Goal: Transaction & Acquisition: Purchase product/service

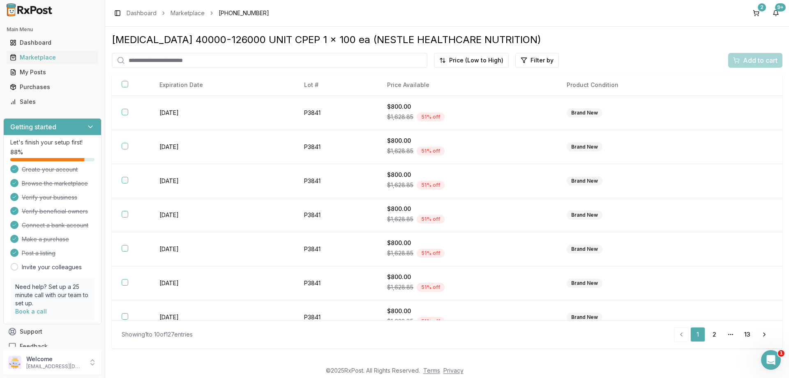
scroll to position [116, 0]
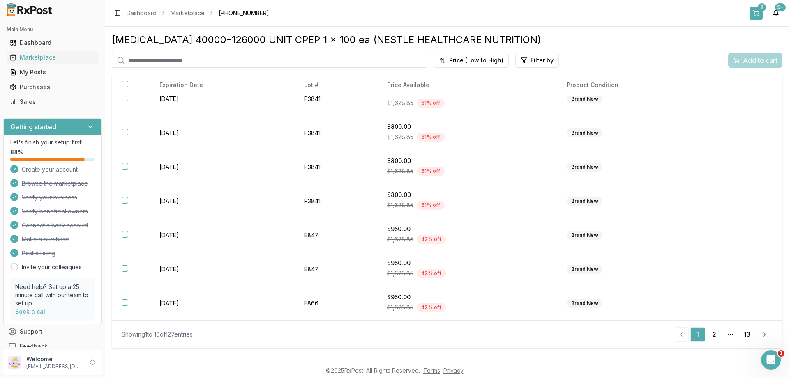
click at [761, 13] on button "2" at bounding box center [755, 13] width 13 height 13
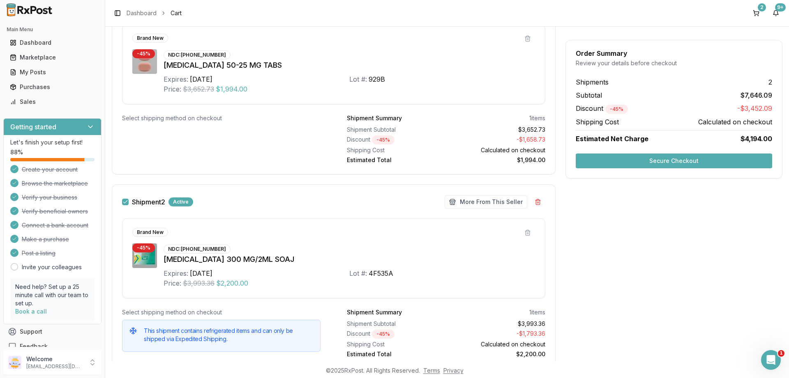
scroll to position [224, 0]
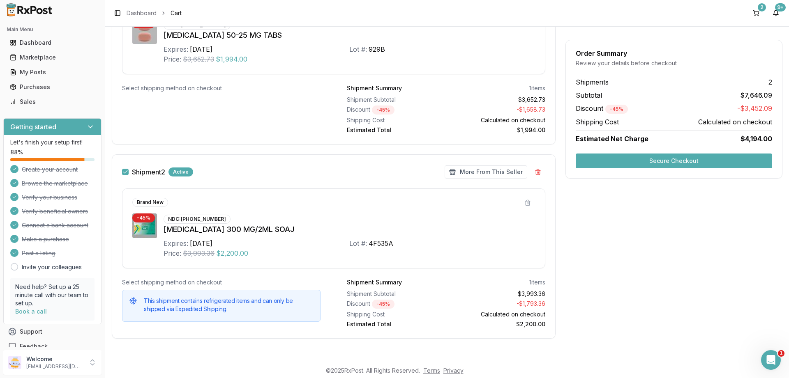
click at [688, 158] on button "Secure Checkout" at bounding box center [674, 161] width 196 height 15
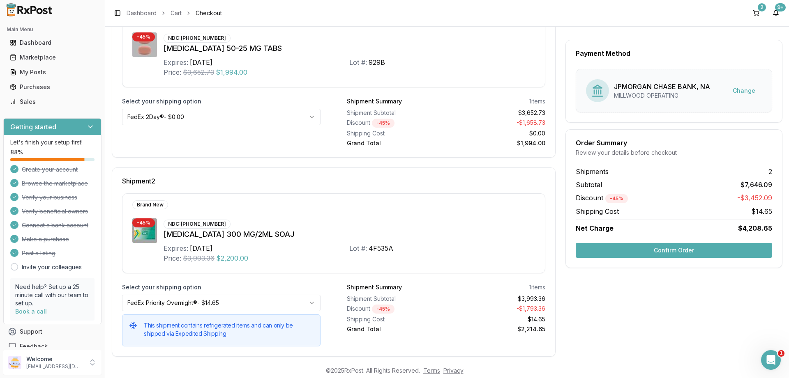
scroll to position [177, 0]
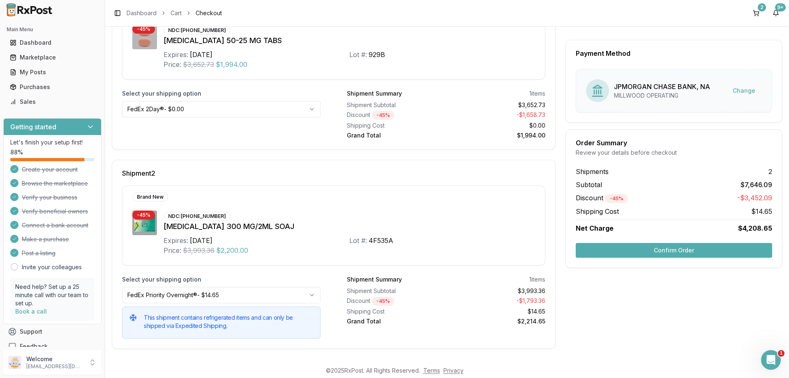
click at [680, 250] on button "Confirm Order" at bounding box center [674, 250] width 196 height 15
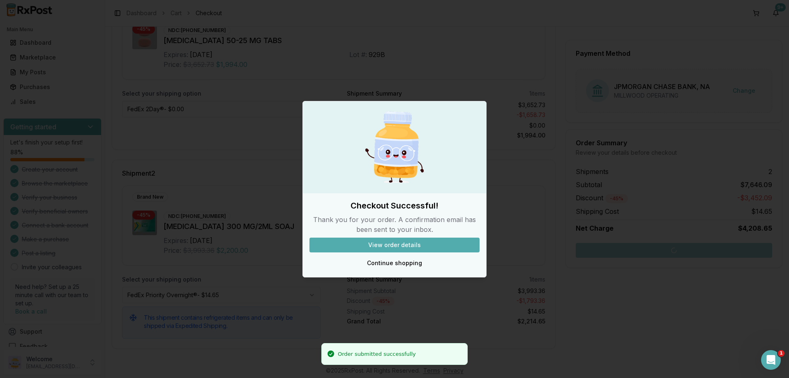
click at [400, 242] on button "View order details" at bounding box center [394, 245] width 170 height 15
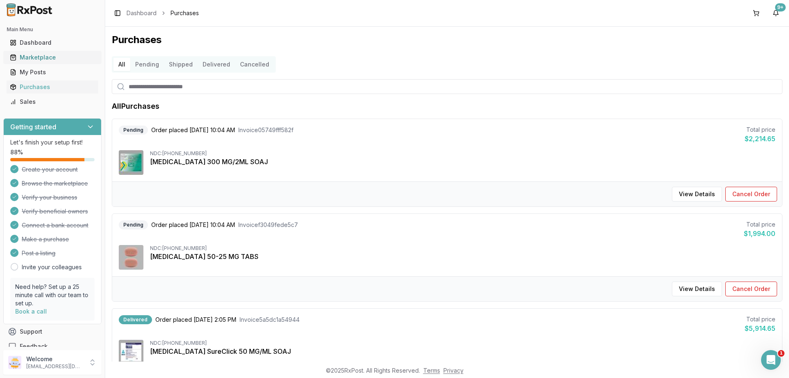
click at [36, 60] on div "Marketplace" at bounding box center [52, 57] width 85 height 8
